Goal: Complete application form

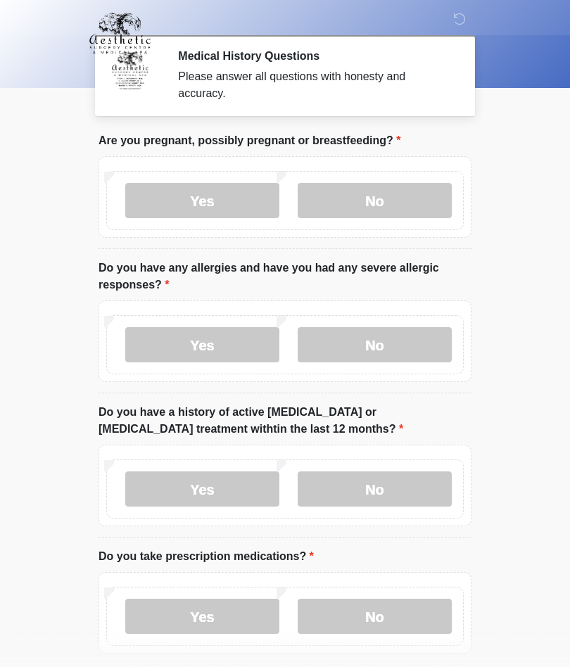
click at [377, 200] on label "No" at bounding box center [375, 200] width 154 height 35
click at [379, 340] on label "No" at bounding box center [375, 344] width 154 height 35
click at [382, 480] on label "No" at bounding box center [375, 489] width 154 height 35
click at [220, 613] on label "Yes" at bounding box center [202, 616] width 154 height 35
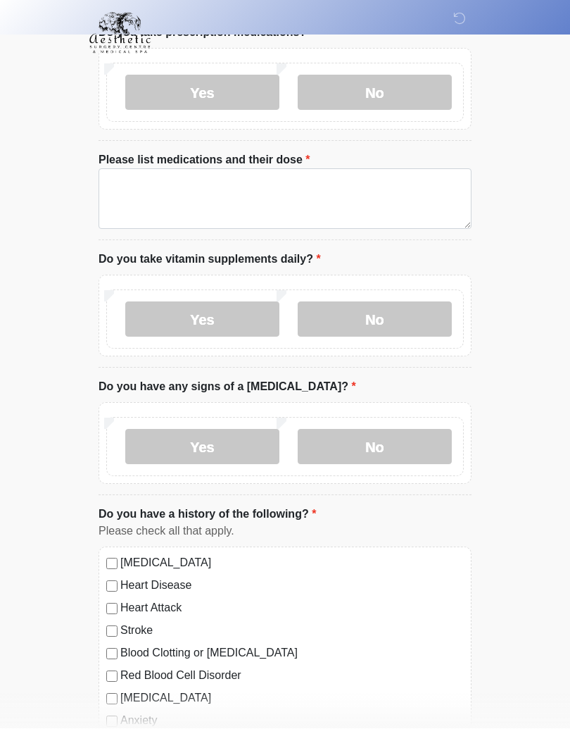
scroll to position [540, 0]
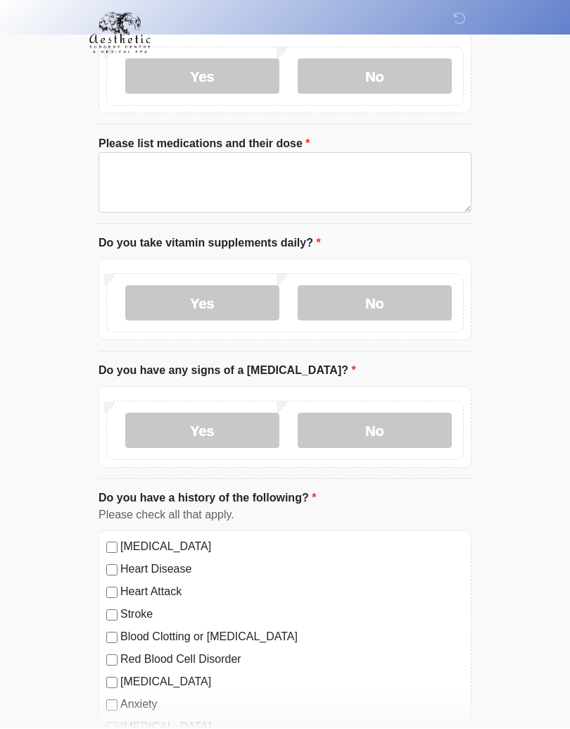
click at [225, 294] on label "Yes" at bounding box center [202, 303] width 154 height 35
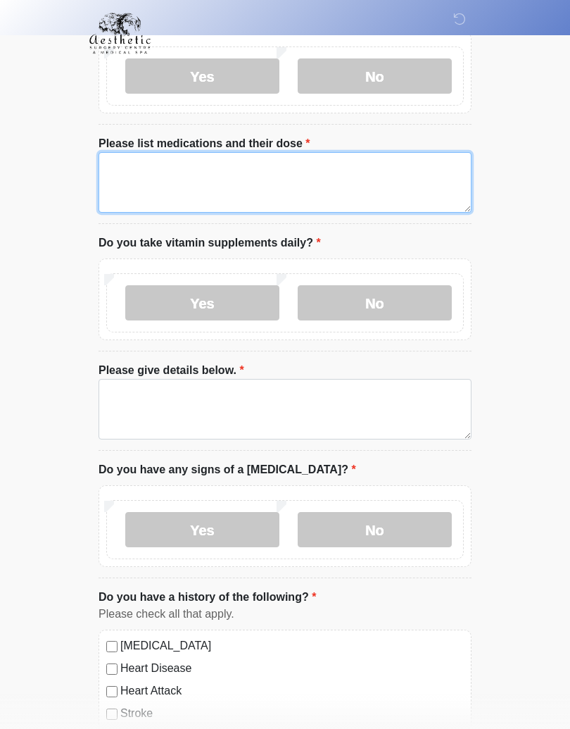
click at [125, 168] on textarea "Please list medications and their dose" at bounding box center [285, 182] width 373 height 61
type textarea "********"
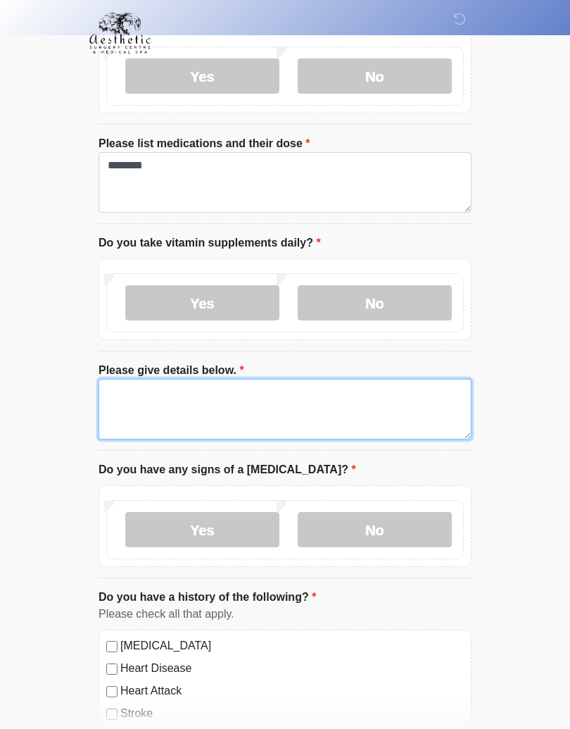
click at [184, 403] on textarea "Please give details below." at bounding box center [285, 409] width 373 height 61
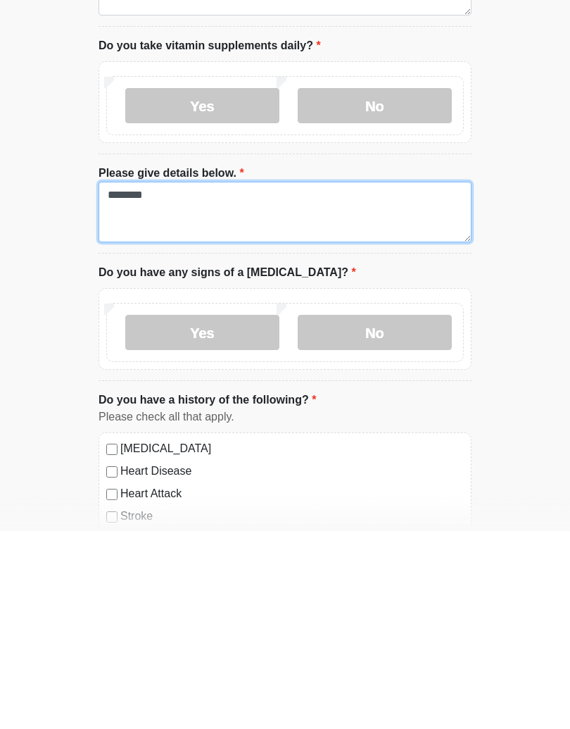
type textarea "********"
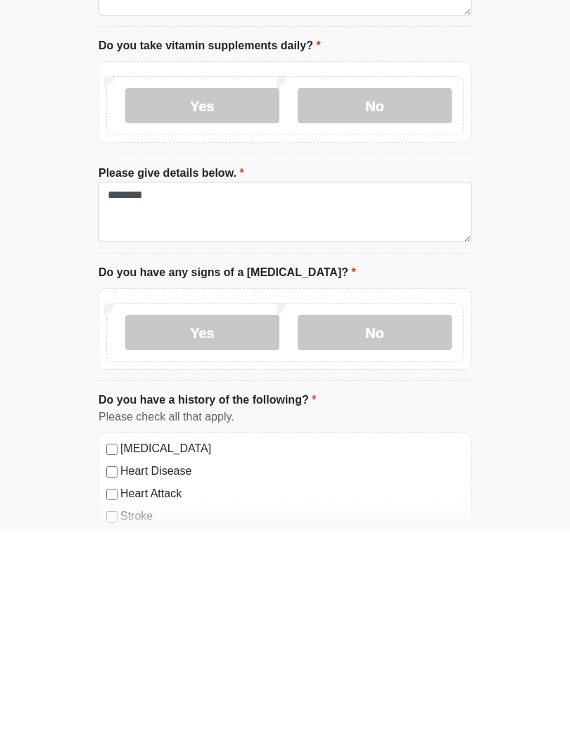
click at [394, 513] on label "No" at bounding box center [375, 530] width 154 height 35
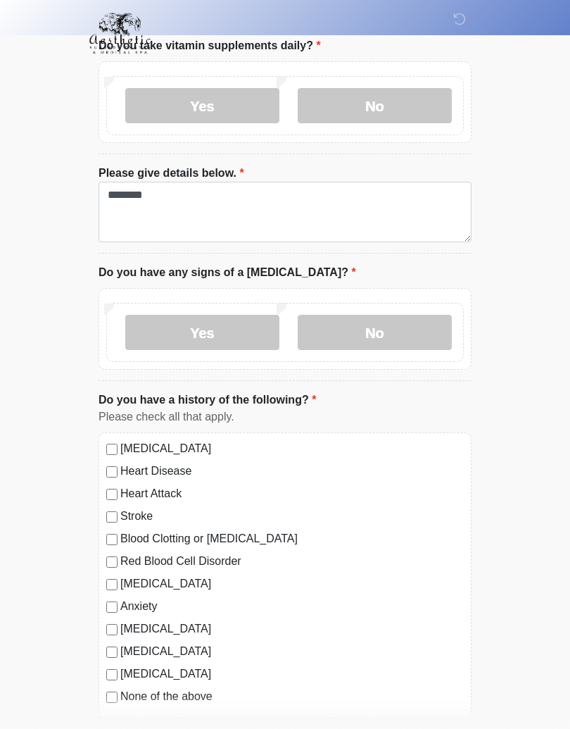
click at [111, 440] on div "[MEDICAL_DATA]" at bounding box center [285, 448] width 358 height 17
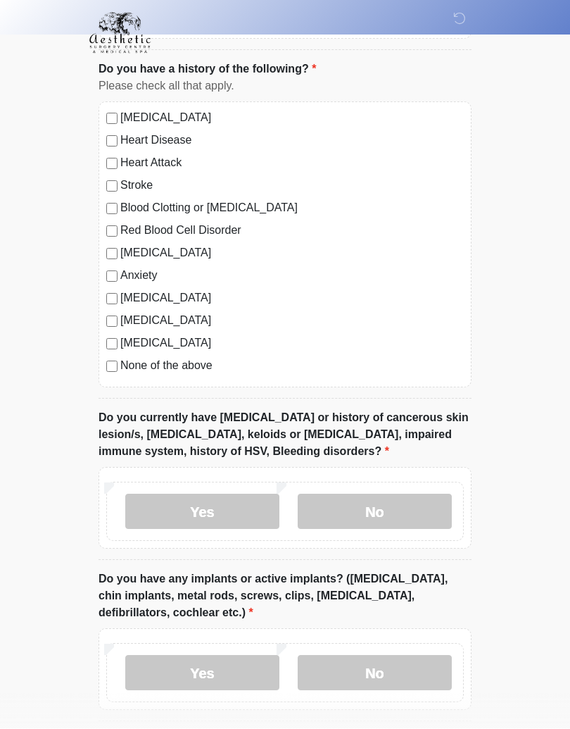
scroll to position [1069, 0]
click at [374, 499] on label "No" at bounding box center [375, 511] width 154 height 35
click at [385, 664] on label "No" at bounding box center [375, 672] width 154 height 35
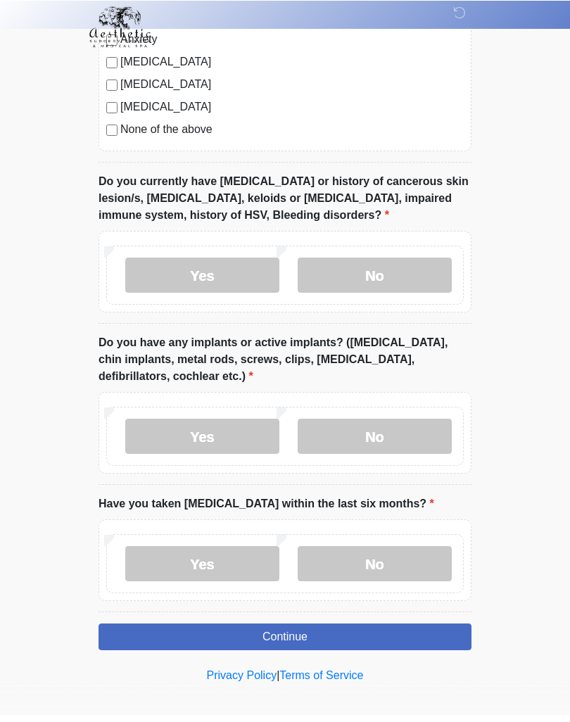
scroll to position [1305, 0]
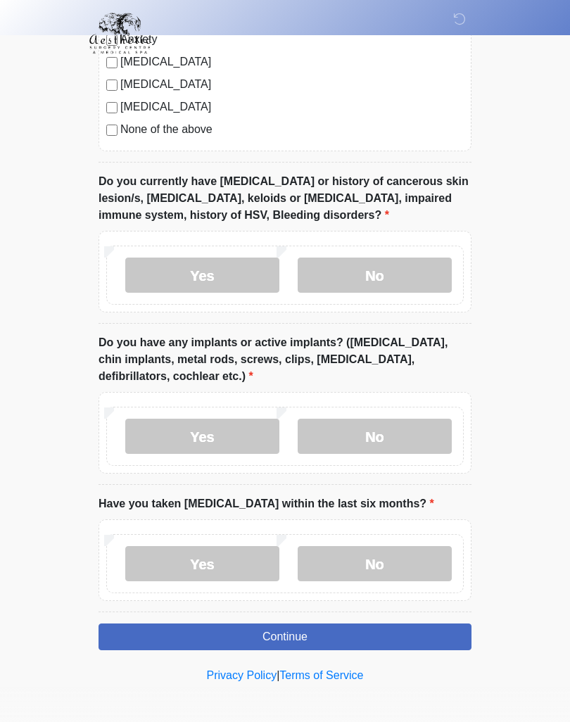
click at [382, 551] on label "No" at bounding box center [375, 563] width 154 height 35
click at [292, 630] on button "Continue" at bounding box center [285, 637] width 373 height 27
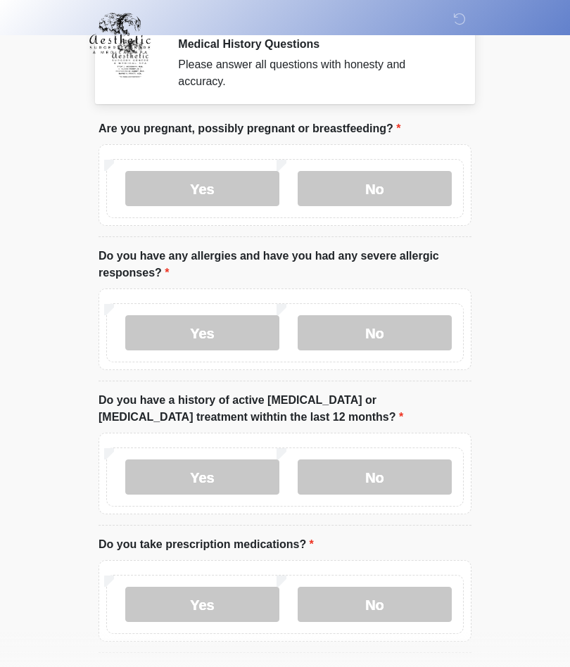
scroll to position [0, 0]
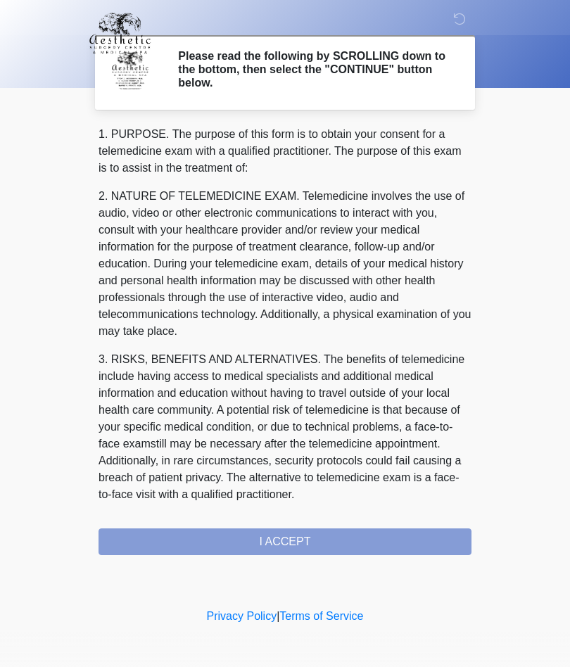
click at [287, 538] on div "1. PURPOSE. The purpose of this form is to obtain your consent for a telemedici…" at bounding box center [285, 340] width 373 height 429
click at [292, 535] on div "1. PURPOSE. The purpose of this form is to obtain your consent for a telemedici…" at bounding box center [285, 340] width 373 height 429
click at [301, 539] on div "1. PURPOSE. The purpose of this form is to obtain your consent for a telemedici…" at bounding box center [285, 340] width 373 height 429
click at [301, 538] on div "1. PURPOSE. The purpose of this form is to obtain your consent for a telemedici…" at bounding box center [285, 340] width 373 height 429
click at [295, 536] on div "1. PURPOSE. The purpose of this form is to obtain your consent for a telemedici…" at bounding box center [285, 340] width 373 height 429
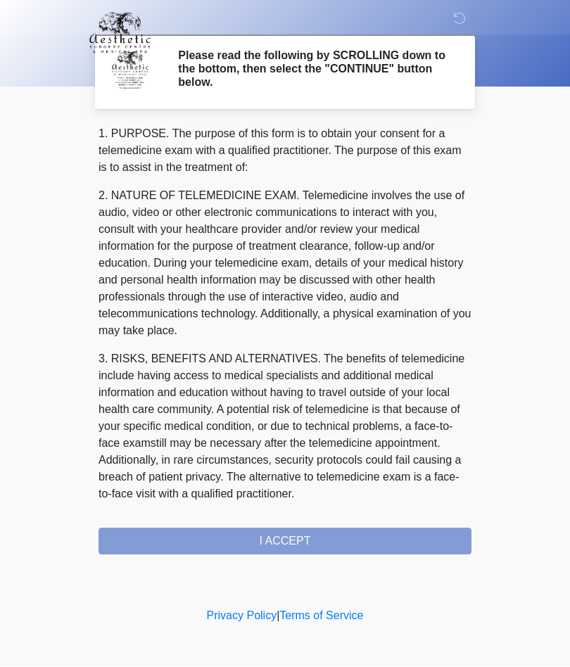
click at [266, 538] on div "1. PURPOSE. The purpose of this form is to obtain your consent for a telemedici…" at bounding box center [285, 340] width 373 height 429
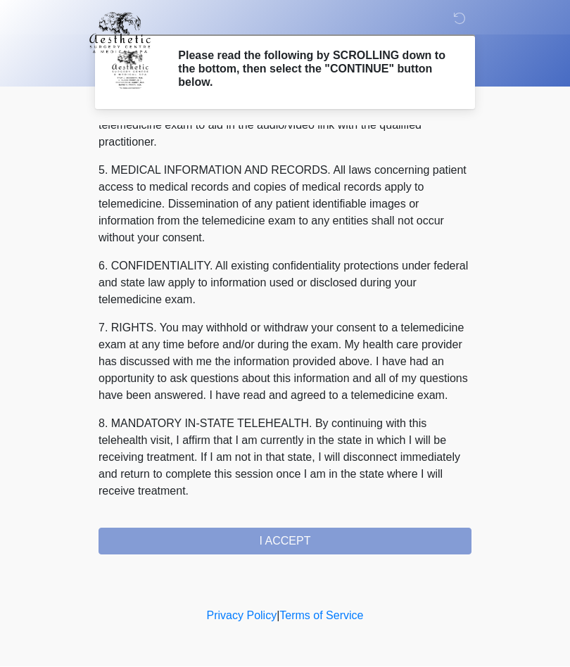
scroll to position [448, 0]
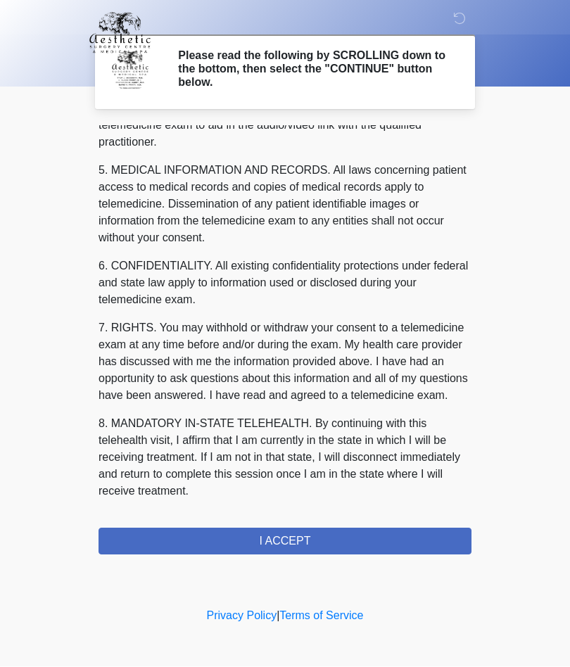
click at [304, 538] on button "I ACCEPT" at bounding box center [285, 542] width 373 height 27
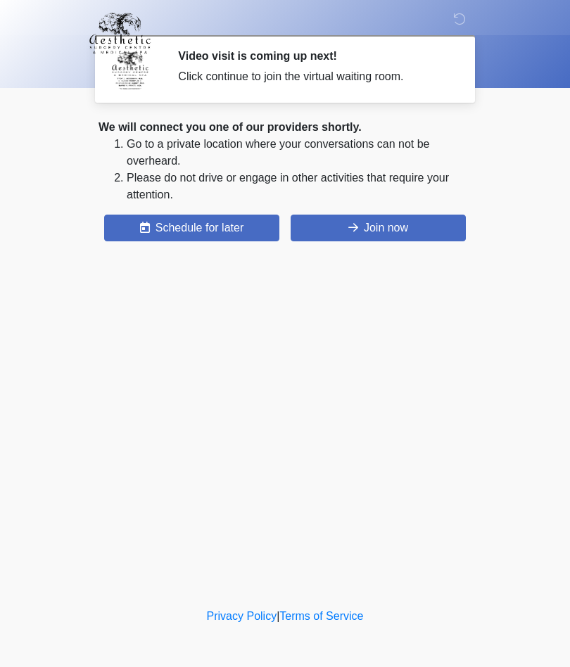
click at [415, 227] on button "Join now" at bounding box center [378, 228] width 175 height 27
